Goal: Information Seeking & Learning: Understand process/instructions

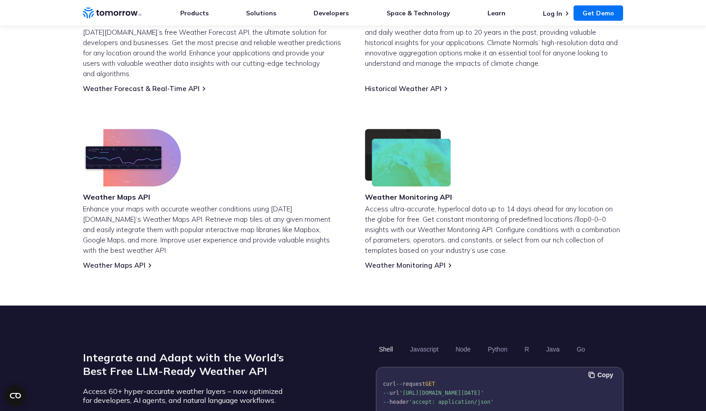
scroll to position [473, 0]
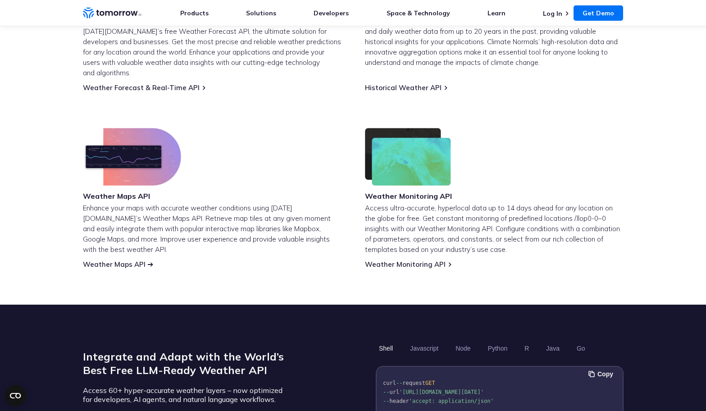
click at [124, 260] on link "Weather Maps API" at bounding box center [114, 264] width 63 height 9
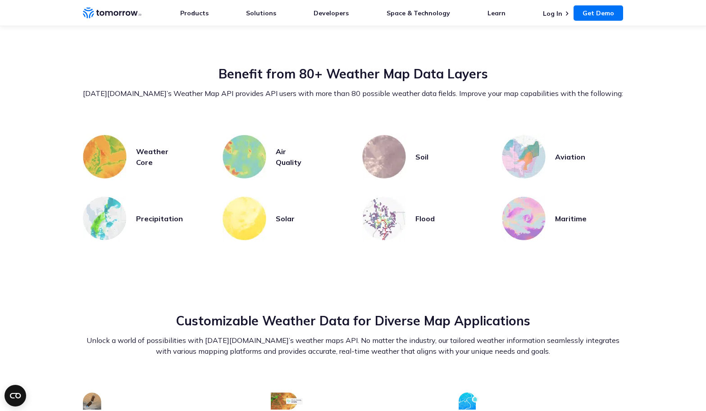
scroll to position [1860, 0]
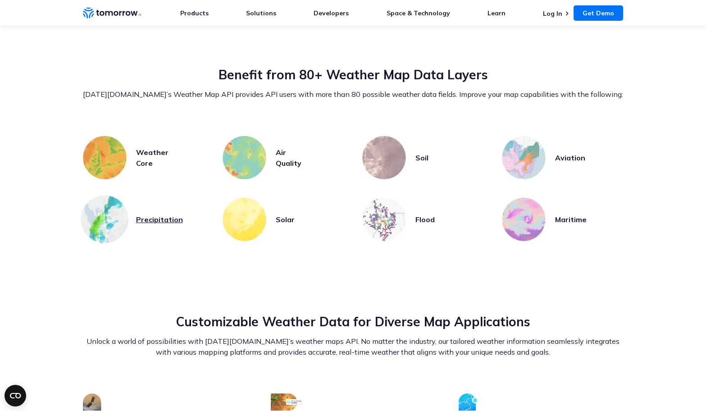
click at [119, 214] on img at bounding box center [105, 219] width 48 height 48
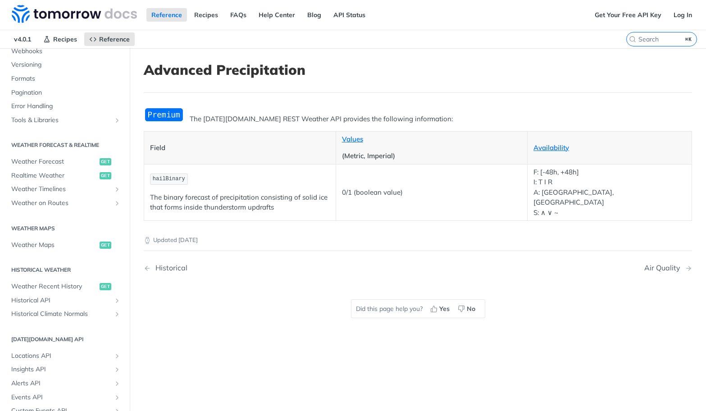
scroll to position [335, 0]
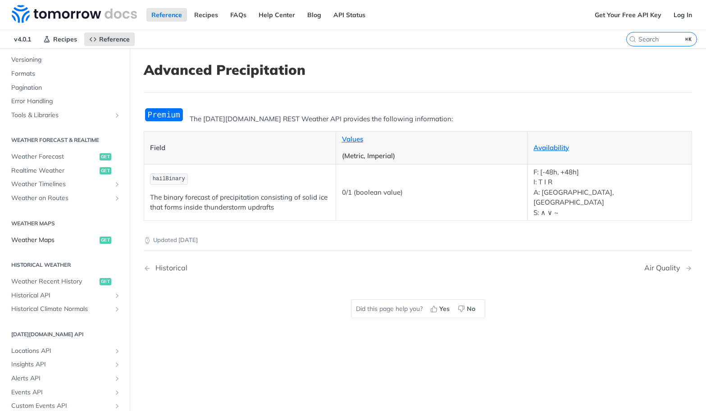
click at [42, 241] on span "Weather Maps" at bounding box center [54, 240] width 86 height 9
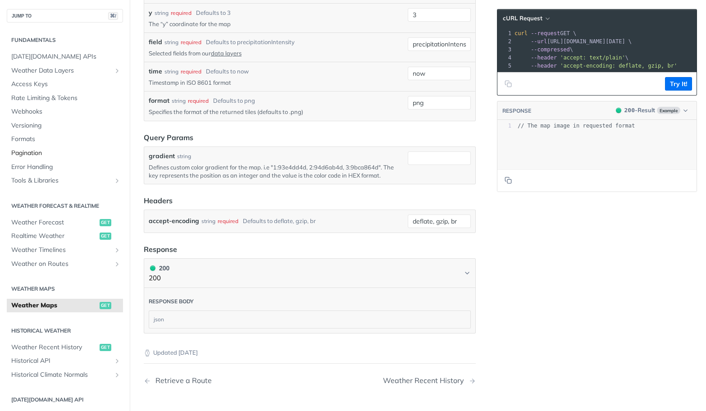
scroll to position [927, 0]
click at [116, 71] on icon "Show subpages for Weather Data Layers" at bounding box center [117, 70] width 7 height 7
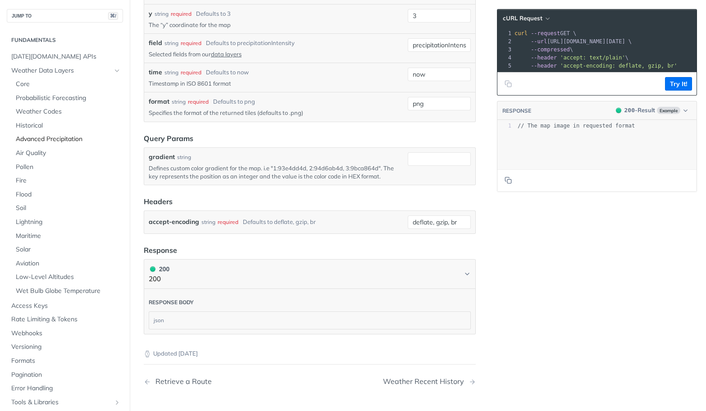
click at [37, 139] on span "Advanced Precipitation" at bounding box center [68, 139] width 105 height 9
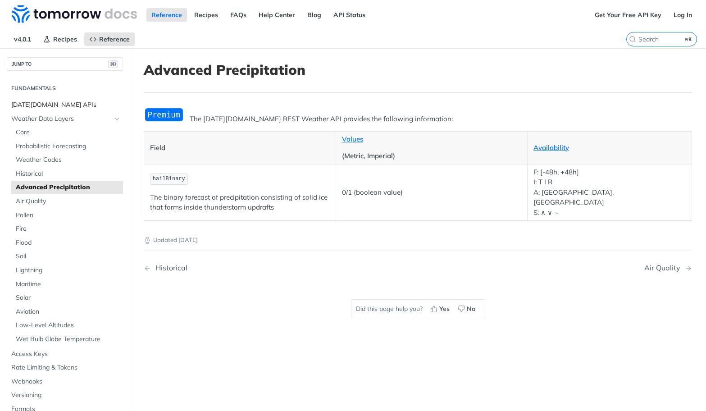
click at [45, 107] on span "Tomorrow.io APIs" at bounding box center [66, 105] width 110 height 9
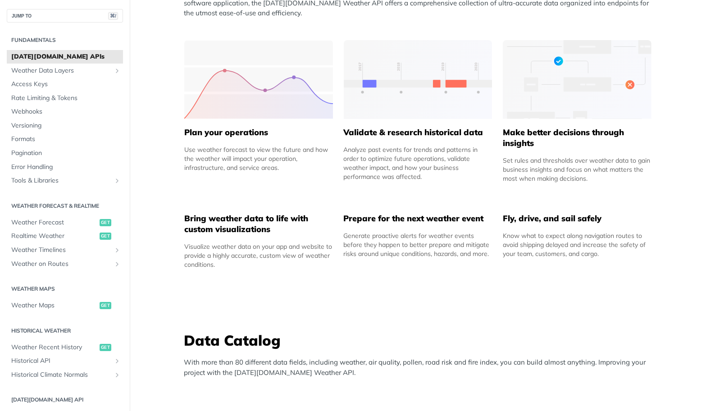
scroll to position [462, 0]
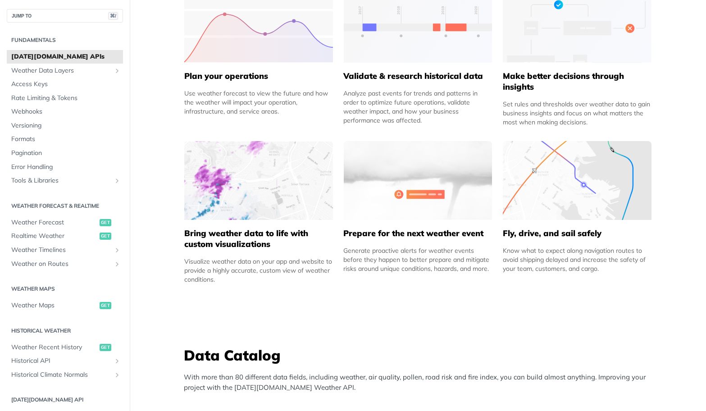
click at [238, 187] on img at bounding box center [258, 180] width 149 height 79
click at [251, 239] on h5 "Bring weather data to life with custom visualizations" at bounding box center [258, 239] width 149 height 22
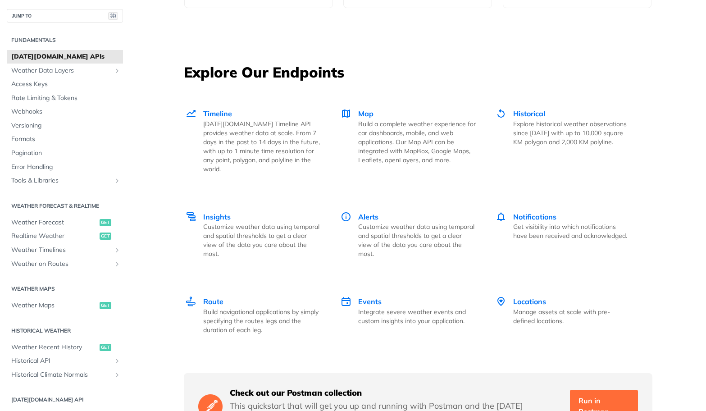
scroll to position [1199, 0]
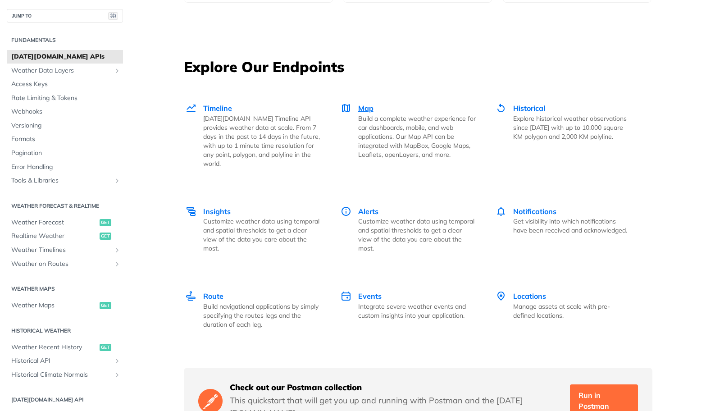
click at [369, 108] on span "Map" at bounding box center [365, 108] width 15 height 9
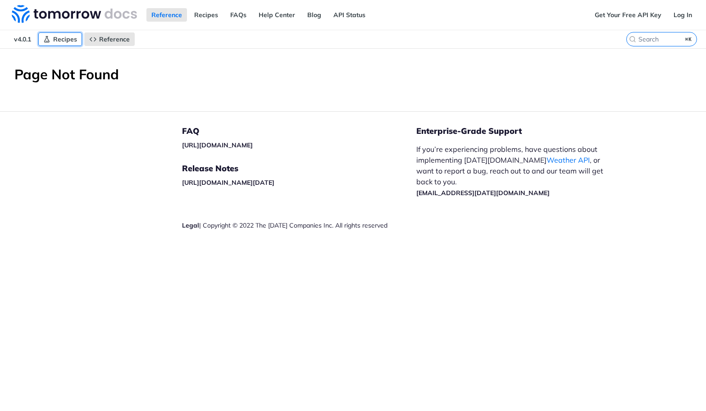
click at [62, 36] on span "Recipes" at bounding box center [65, 39] width 24 height 8
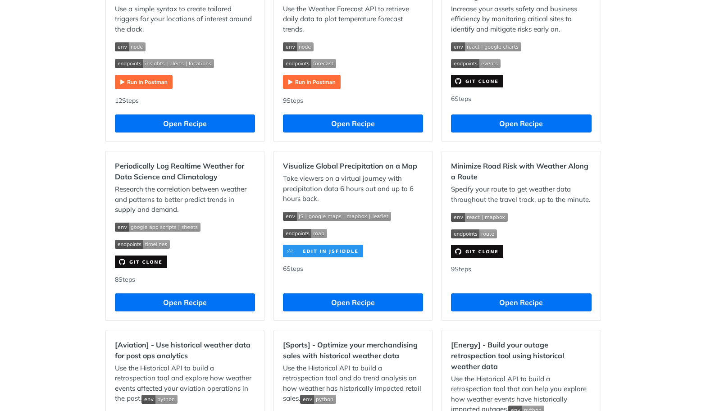
scroll to position [531, 0]
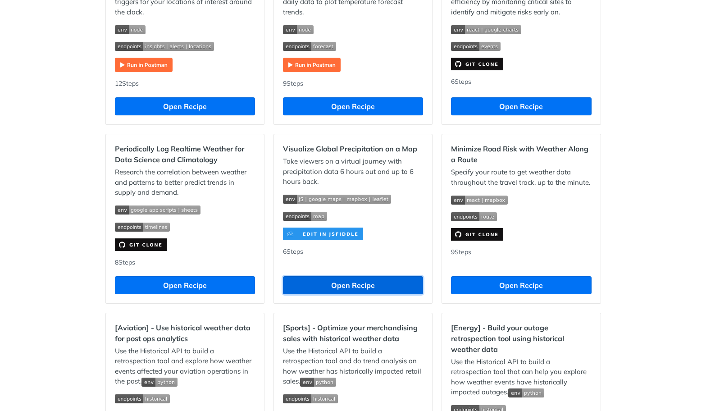
click at [348, 291] on button "Open Recipe" at bounding box center [353, 285] width 140 height 18
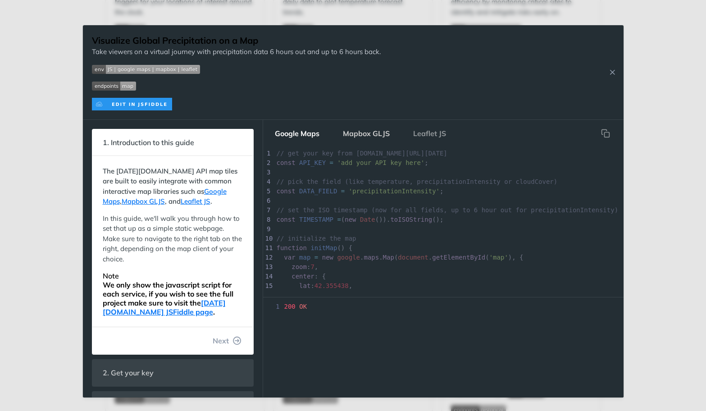
click at [365, 132] on button "Mapbox GLJS" at bounding box center [366, 133] width 61 height 18
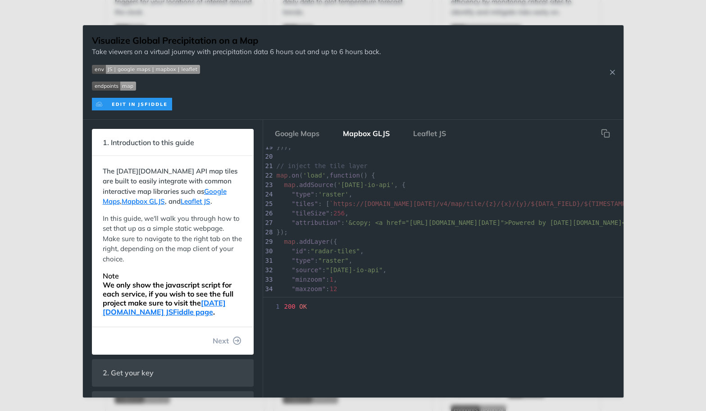
click at [147, 110] on img "Expand image" at bounding box center [132, 104] width 80 height 13
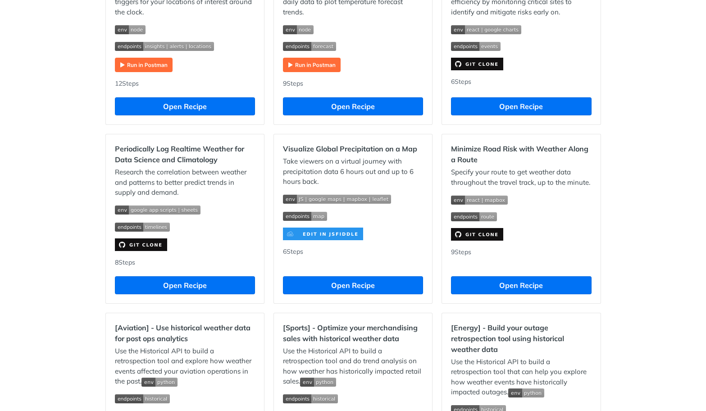
click at [339, 240] on img "Expand image" at bounding box center [323, 234] width 80 height 13
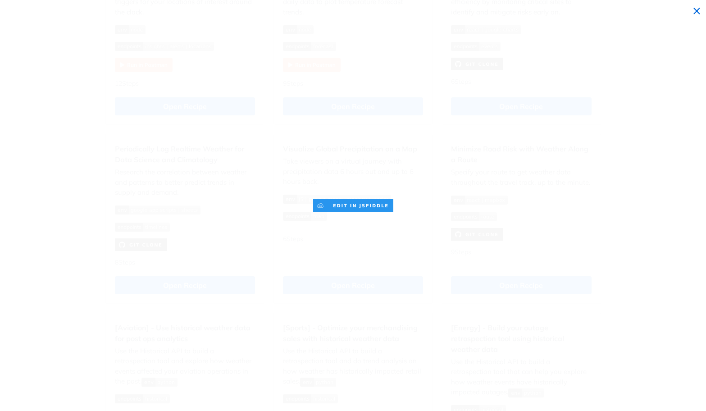
click at [72, 99] on span "Collapse image" at bounding box center [353, 205] width 706 height 411
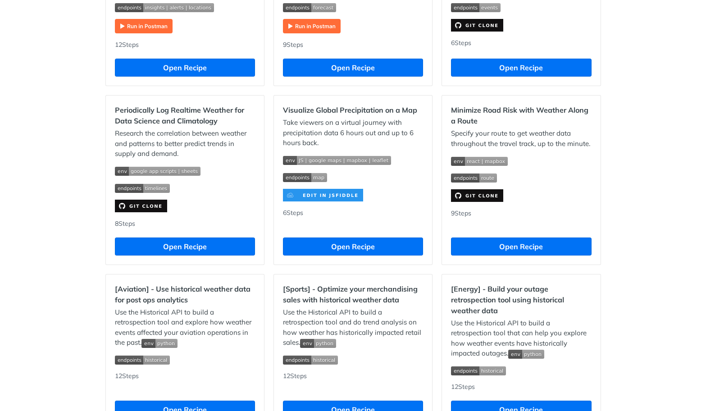
scroll to position [571, 0]
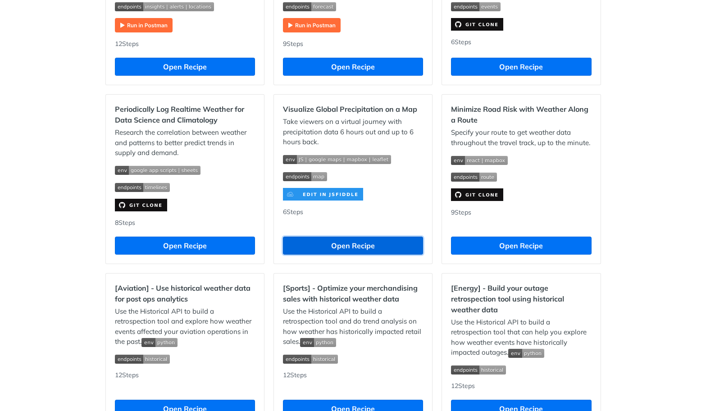
click at [347, 247] on button "Open Recipe" at bounding box center [353, 246] width 140 height 18
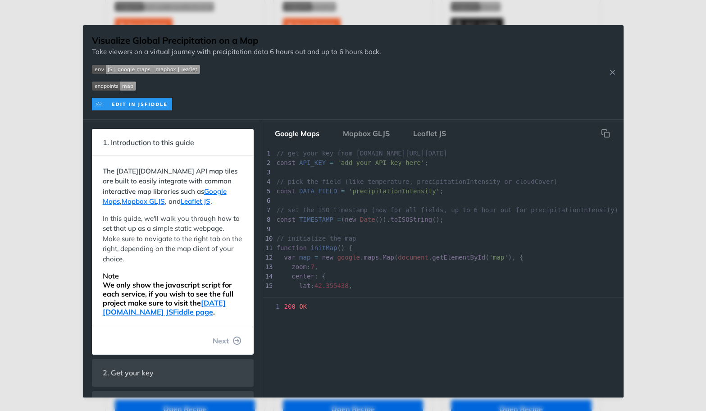
scroll to position [177, 0]
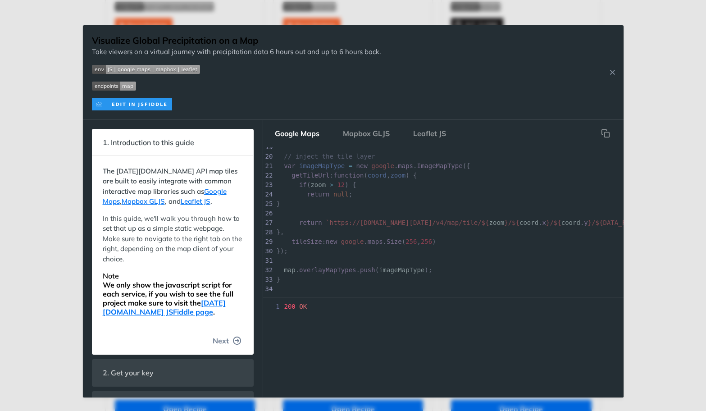
click at [225, 346] on span "Next" at bounding box center [221, 340] width 16 height 11
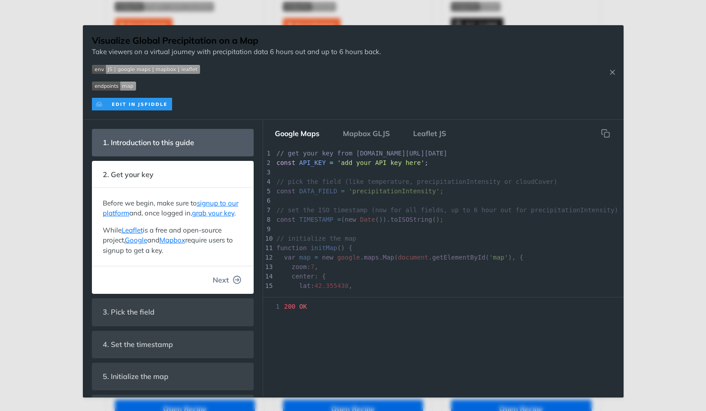
click at [228, 282] on span "Next" at bounding box center [221, 280] width 16 height 11
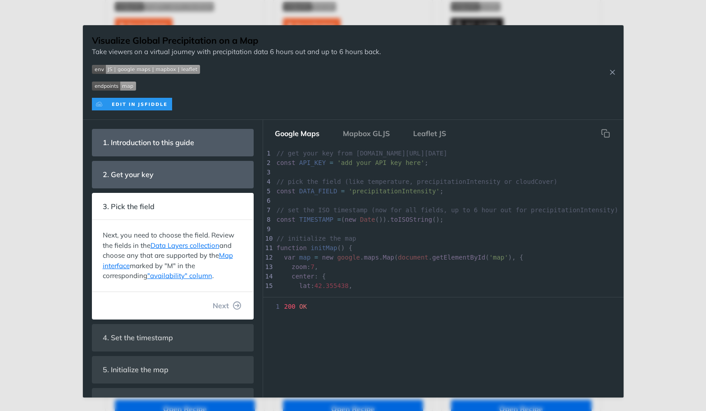
scroll to position [28, 0]
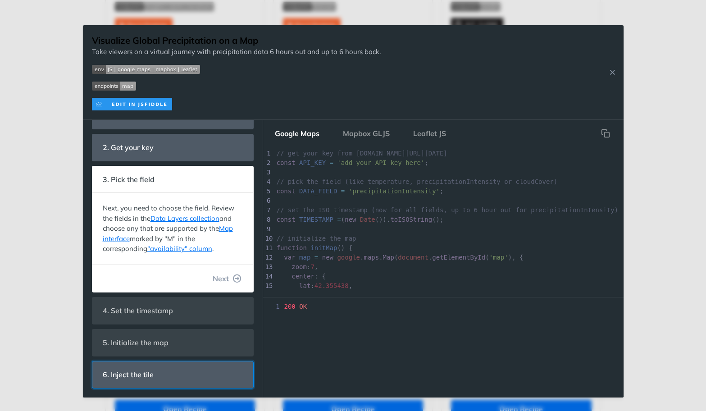
click at [175, 368] on header "6. Inject the tile" at bounding box center [172, 375] width 161 height 27
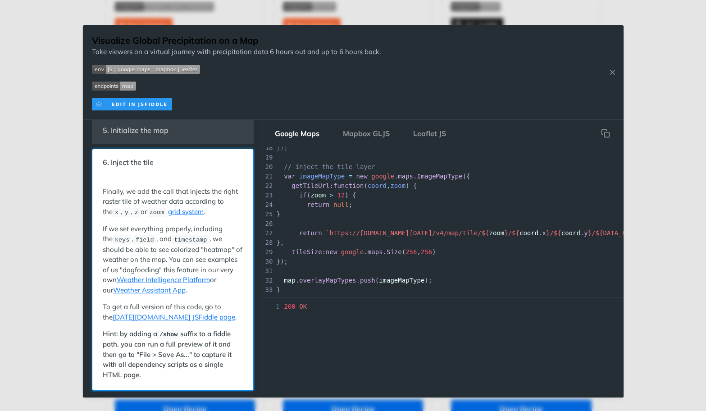
scroll to position [142, 0]
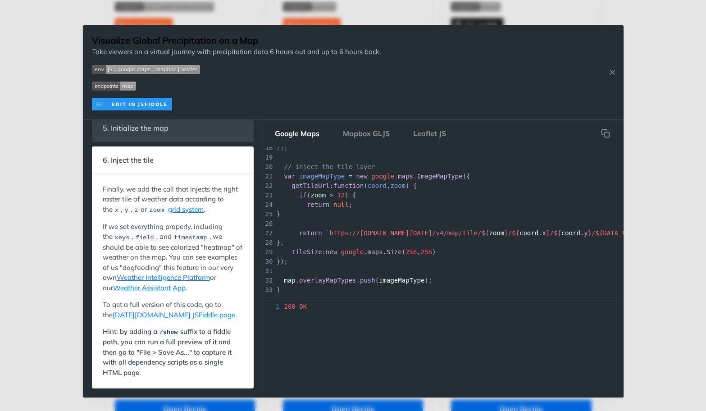
click at [356, 11] on div "Visualize Global Precipitation on a Map Take viewers on a virtual journey with …" at bounding box center [353, 205] width 706 height 411
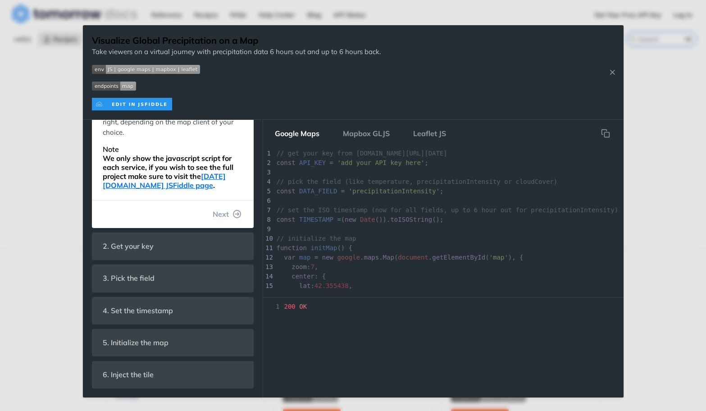
scroll to position [128, 0]
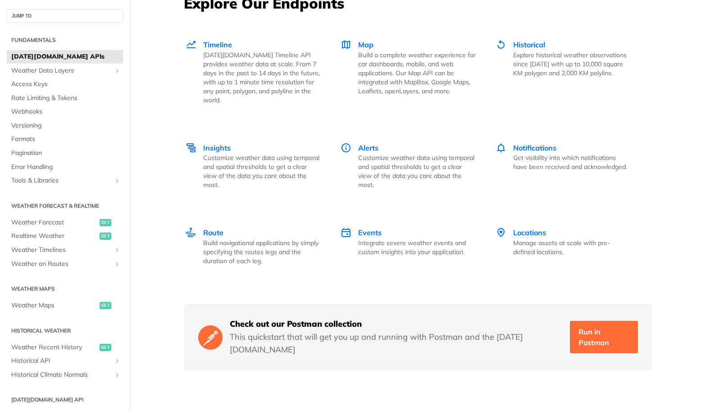
scroll to position [211, 0]
